Goal: Task Accomplishment & Management: Use online tool/utility

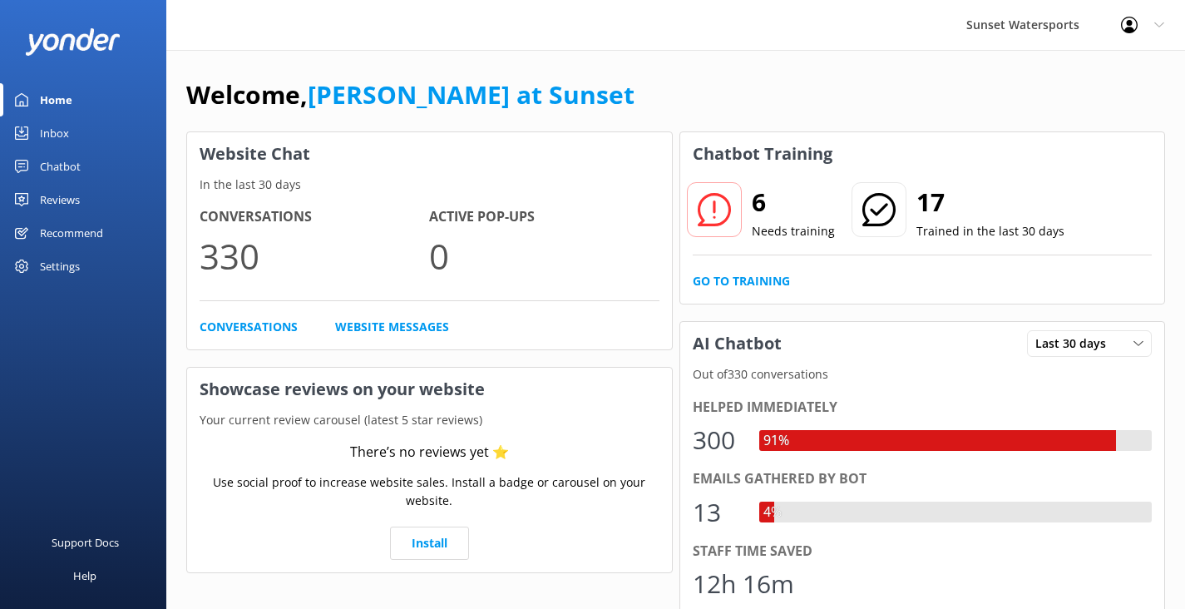
click at [58, 131] on div "Inbox" at bounding box center [54, 132] width 29 height 33
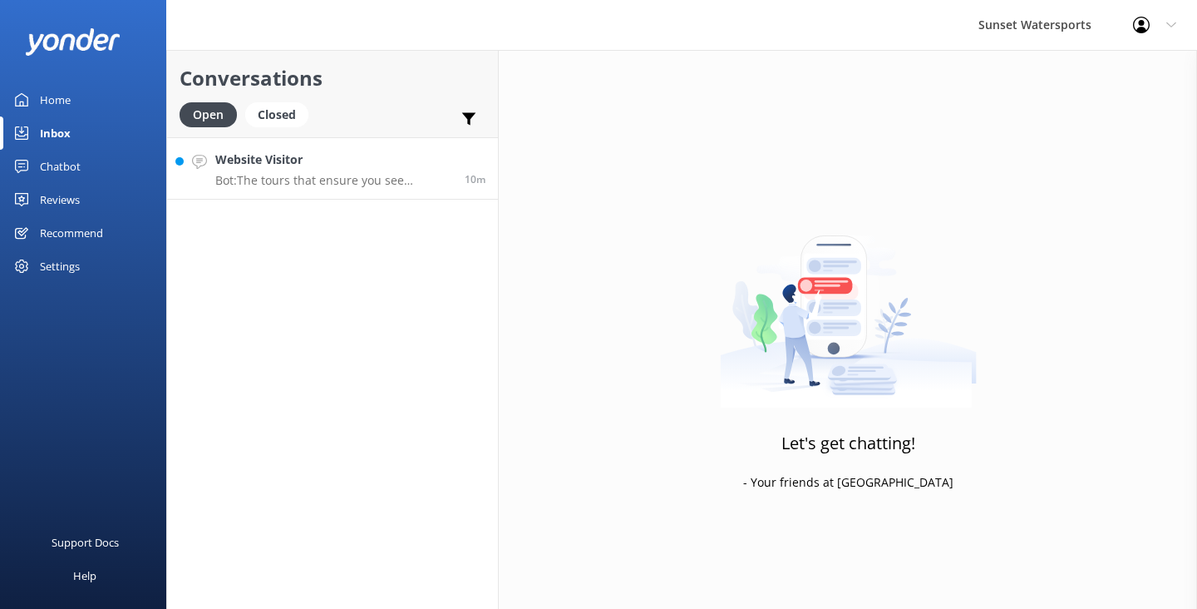
click at [338, 173] on p "Bot: The tours that ensure you see dolphins are our dolphin tours, which typica…" at bounding box center [333, 180] width 237 height 15
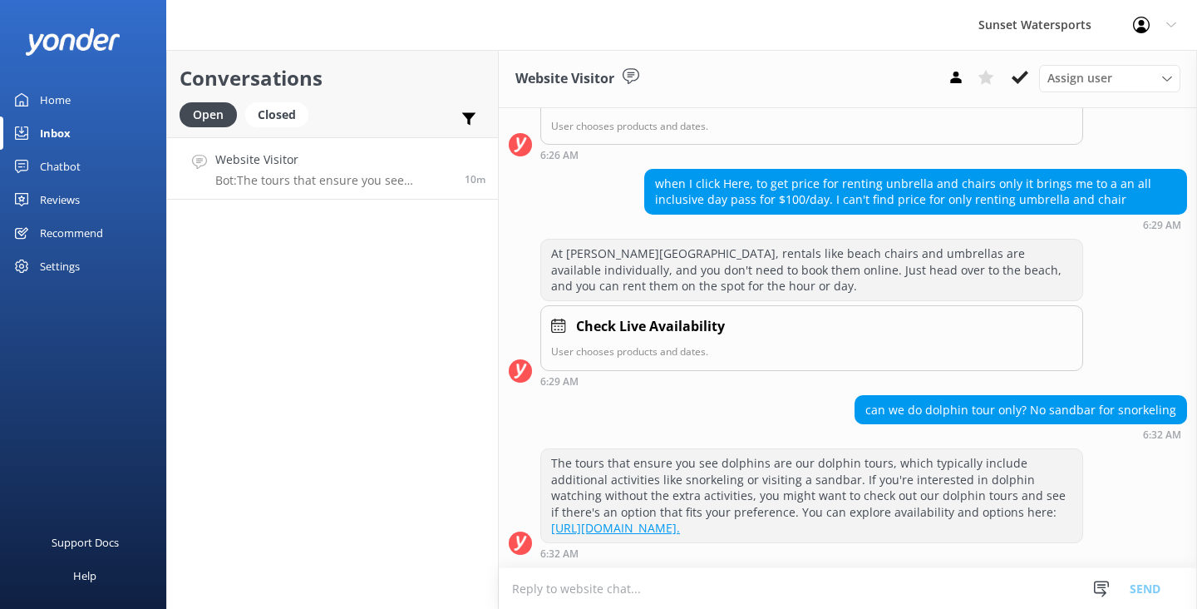
scroll to position [1256, 0]
click at [1024, 76] on use at bounding box center [1020, 77] width 17 height 13
